Goal: Browse casually: Explore the website without a specific task or goal

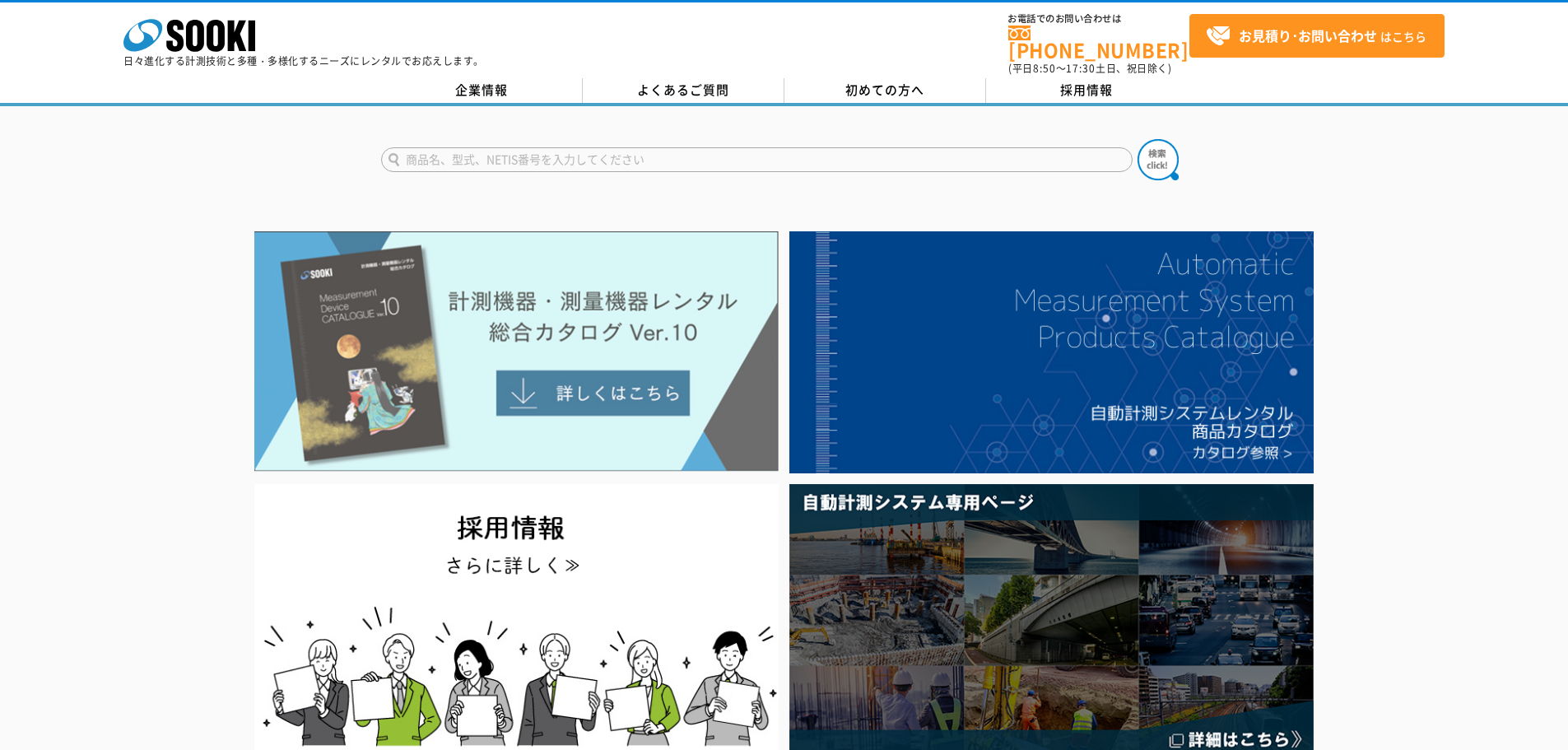
drag, startPoint x: 0, startPoint y: 0, endPoint x: 485, endPoint y: 302, distance: 571.3
click at [485, 302] on img at bounding box center [516, 351] width 525 height 240
drag, startPoint x: 0, startPoint y: 0, endPoint x: 529, endPoint y: 368, distance: 644.4
click at [529, 368] on img at bounding box center [516, 351] width 525 height 240
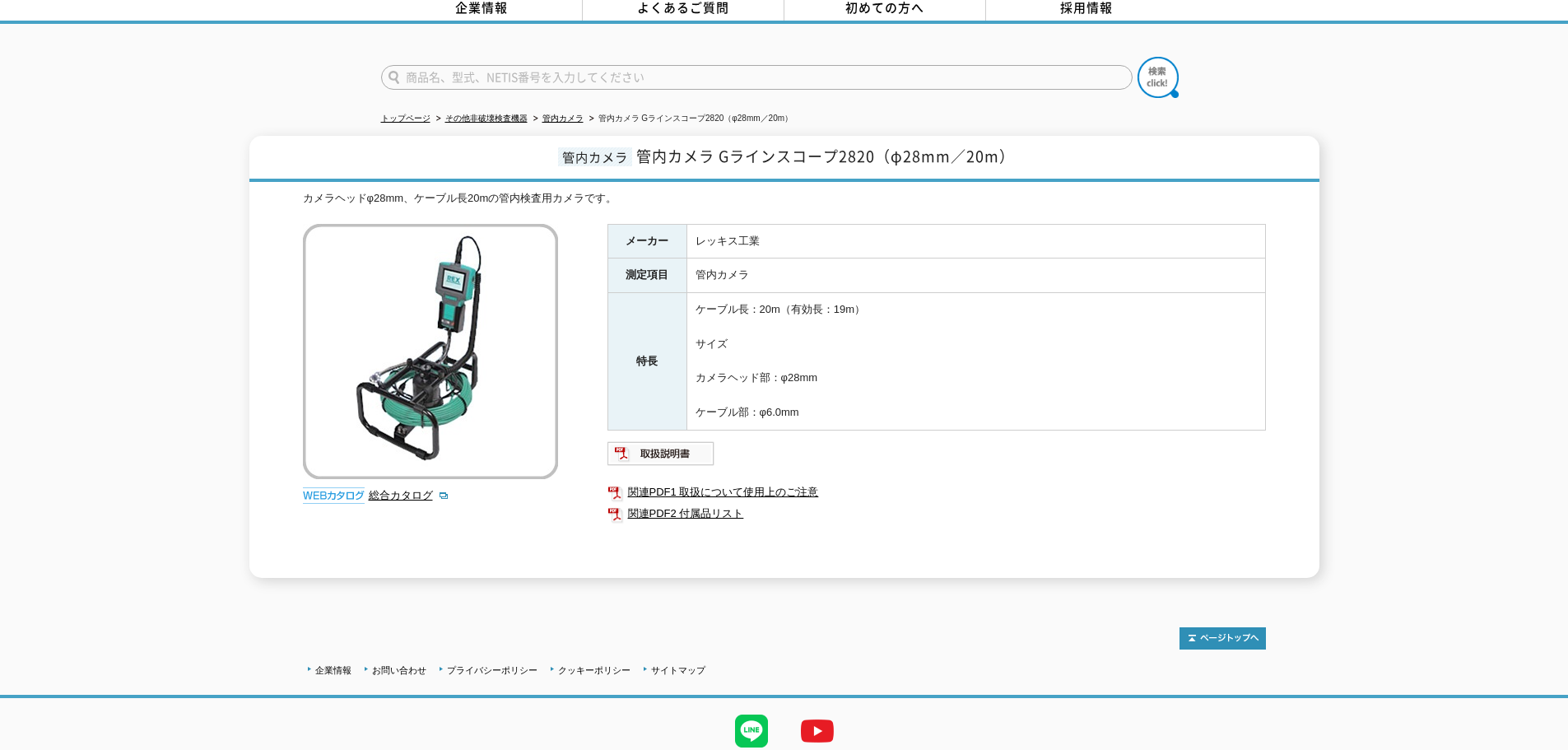
scroll to position [82, 0]
click at [686, 449] on img at bounding box center [661, 454] width 108 height 26
